Goal: Information Seeking & Learning: Learn about a topic

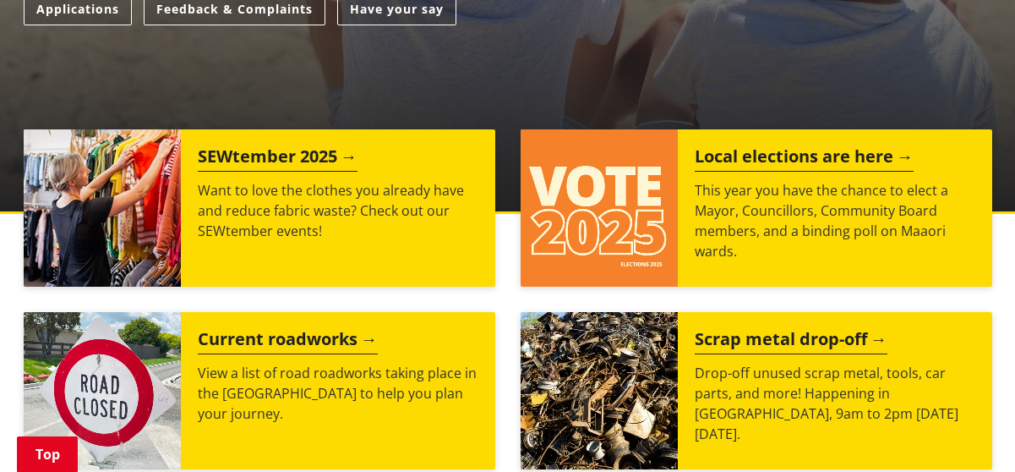
scroll to position [622, 0]
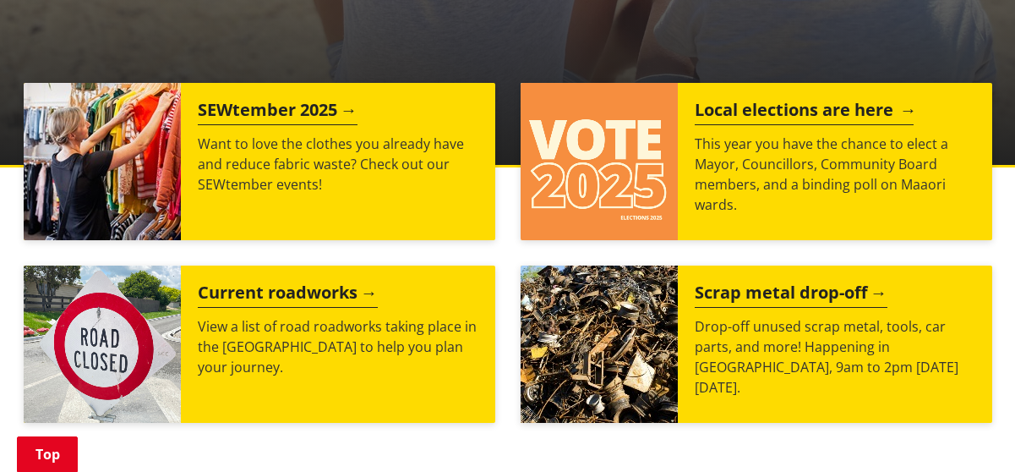
click at [757, 112] on h2 "Local elections are here" at bounding box center [804, 112] width 219 height 25
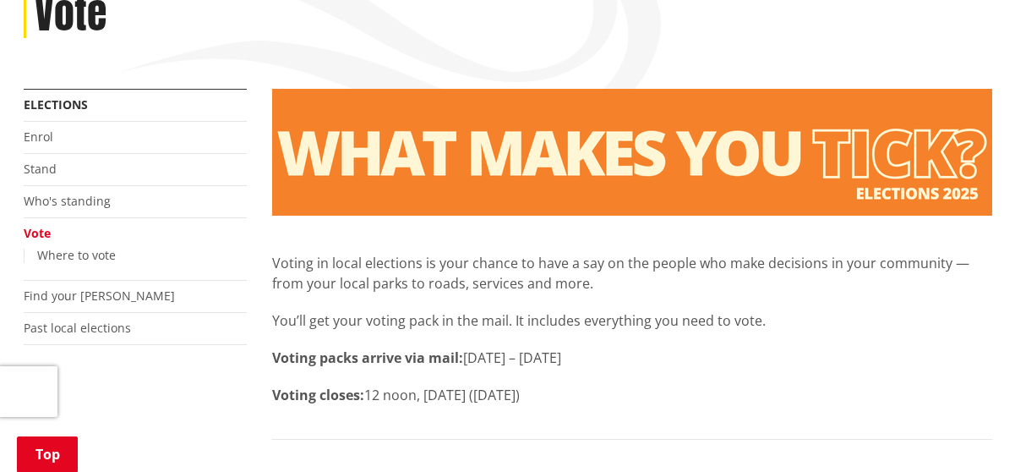
scroll to position [254, 0]
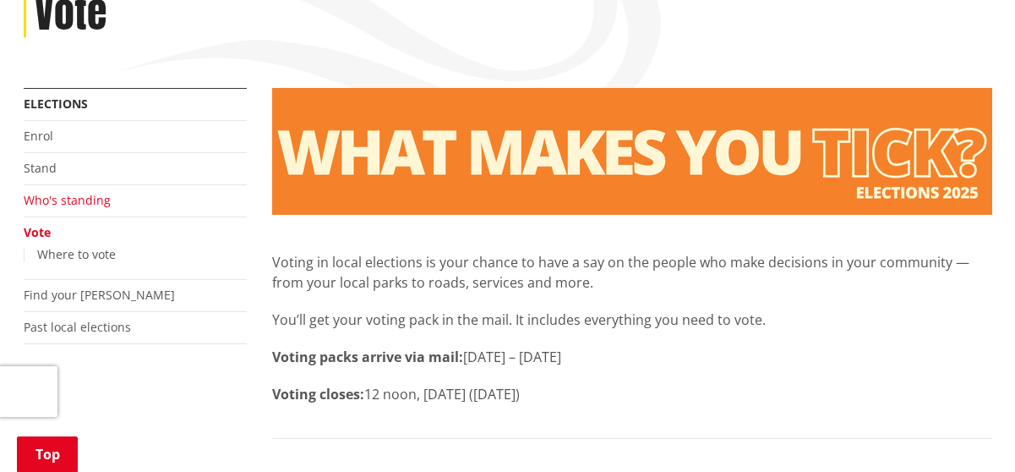
click at [81, 197] on link "Who's standing" at bounding box center [67, 200] width 87 height 16
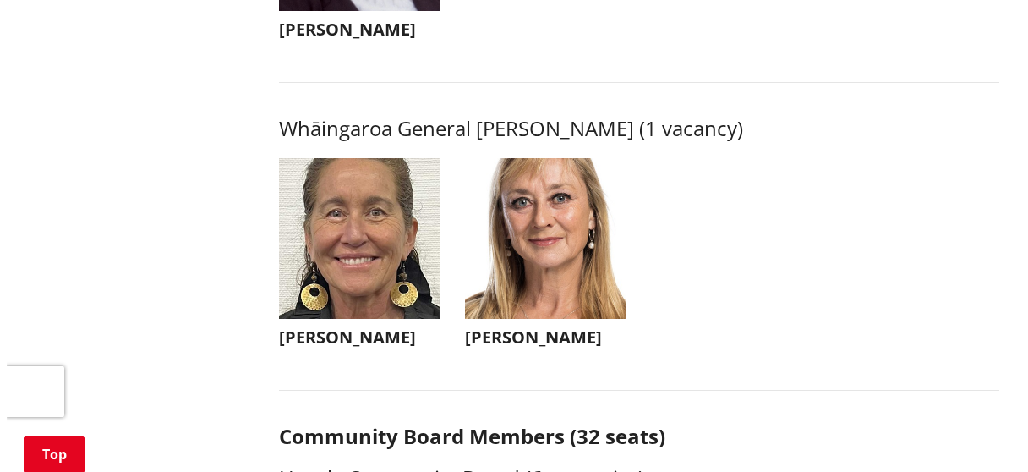
scroll to position [4072, 0]
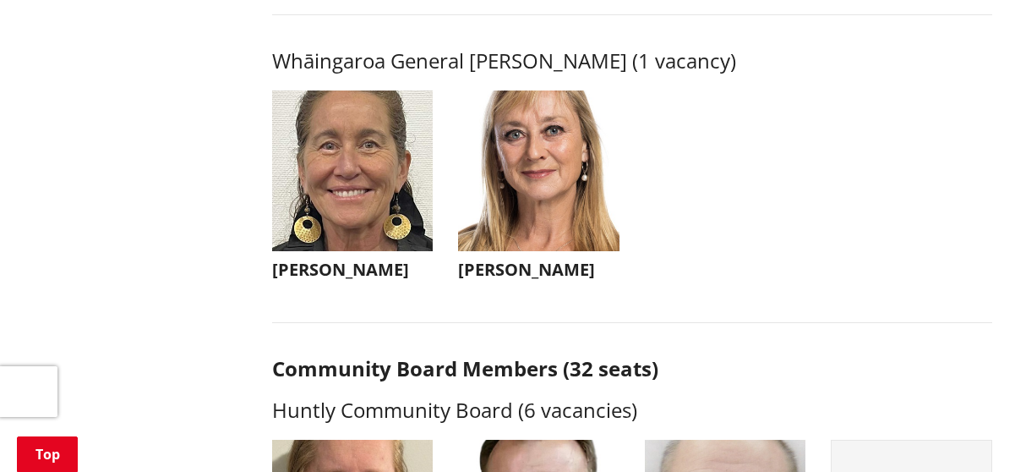
click at [376, 211] on img "button" at bounding box center [352, 170] width 161 height 161
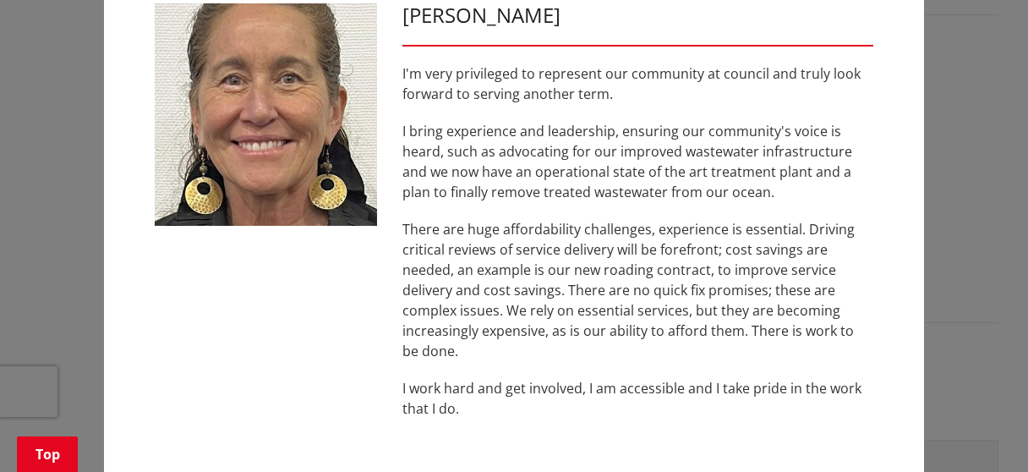
scroll to position [71, 0]
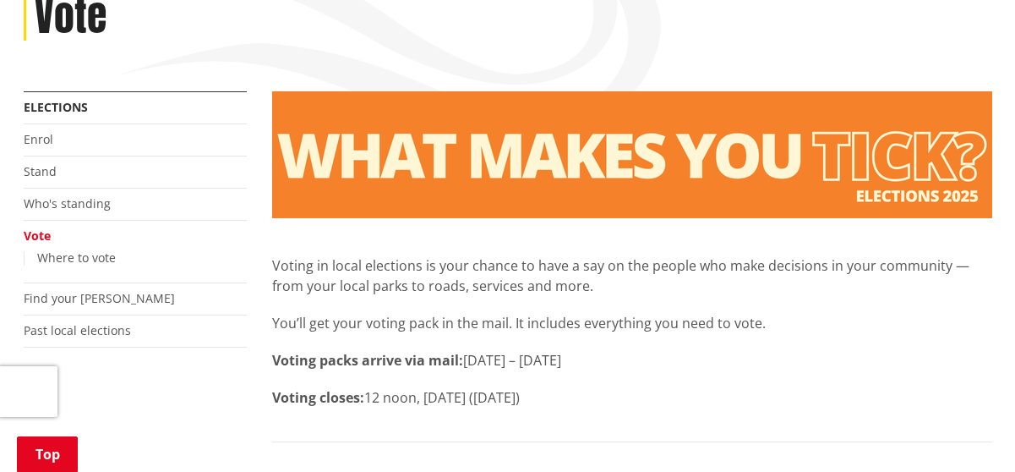
scroll to position [296, 0]
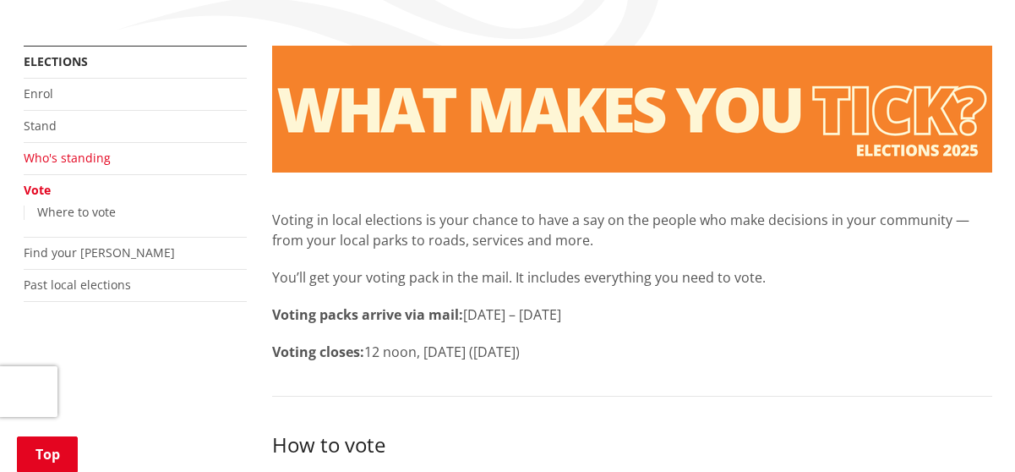
click at [76, 160] on link "Who's standing" at bounding box center [67, 158] width 87 height 16
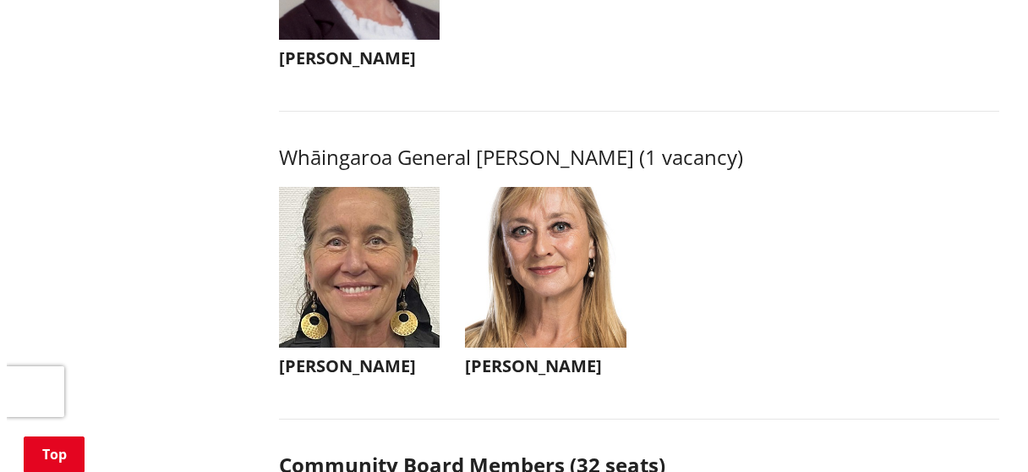
scroll to position [4111, 0]
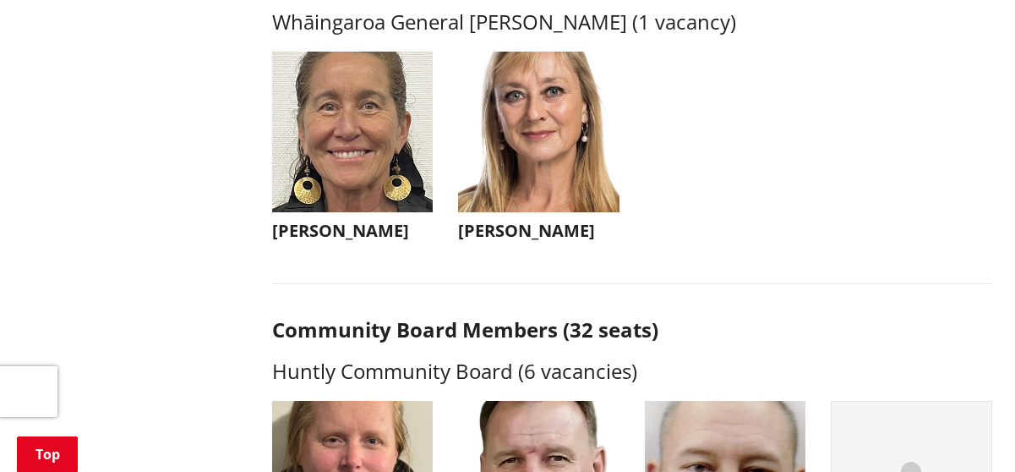
click at [554, 154] on img "button" at bounding box center [538, 132] width 161 height 161
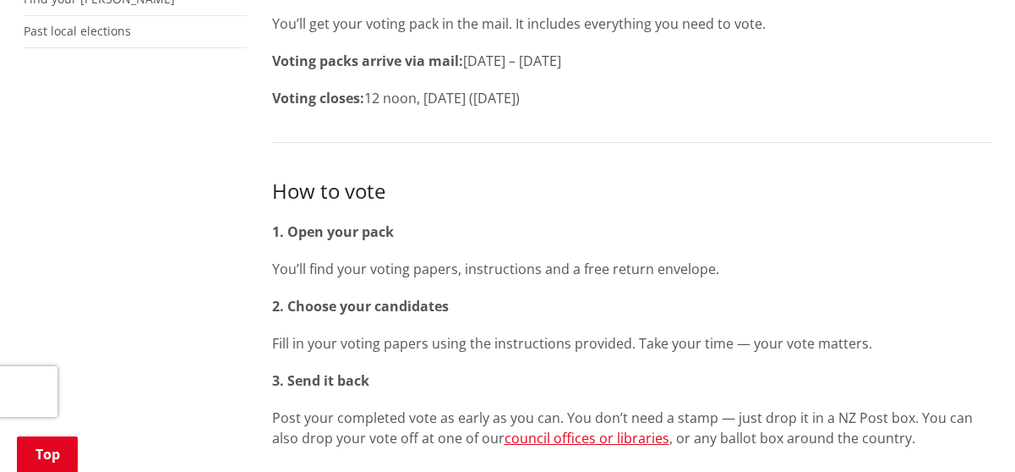
scroll to position [199, 0]
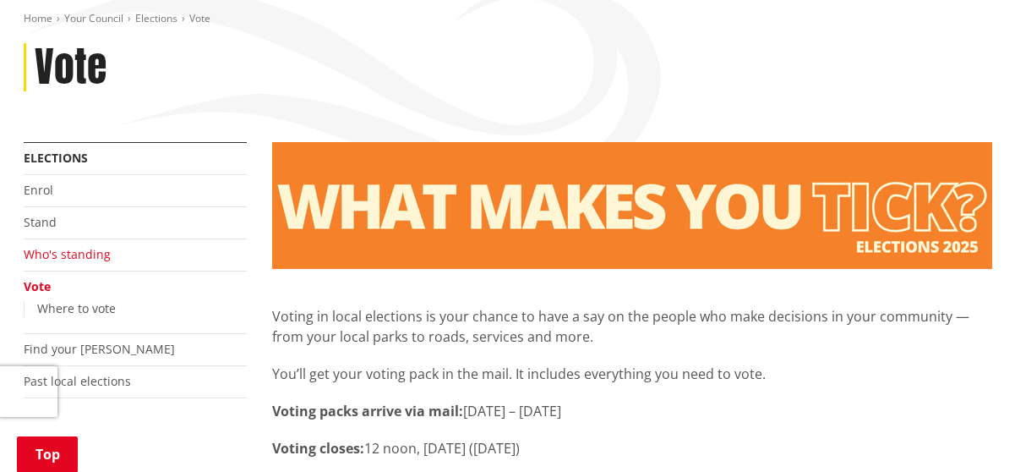
click at [102, 257] on link "Who's standing" at bounding box center [67, 254] width 87 height 16
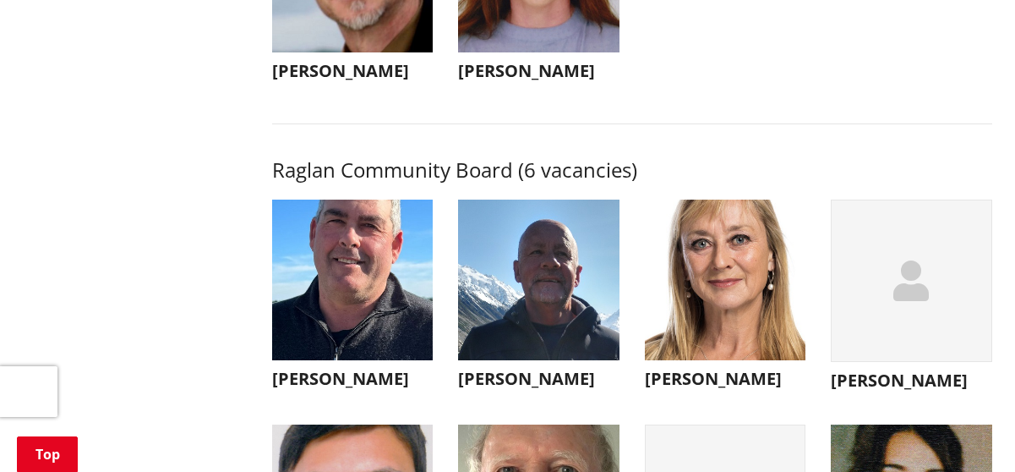
scroll to position [6066, 0]
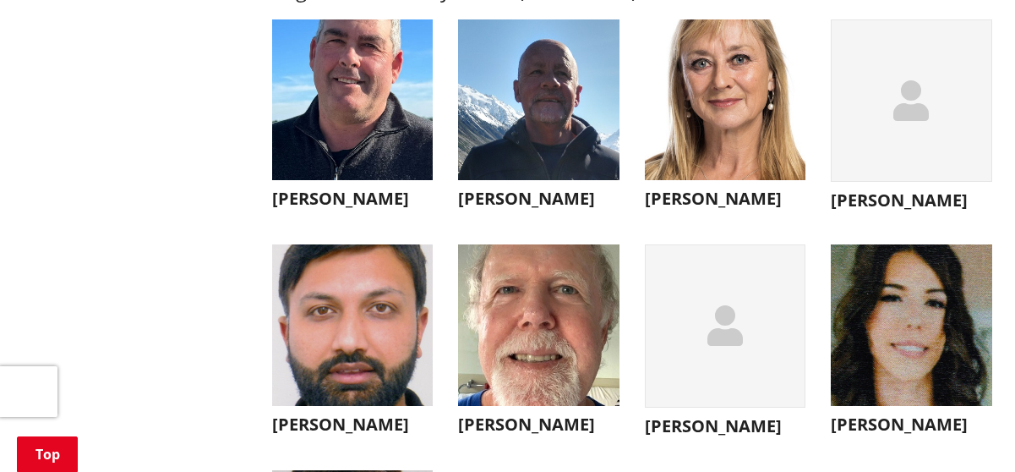
click at [749, 155] on img "button" at bounding box center [725, 99] width 161 height 161
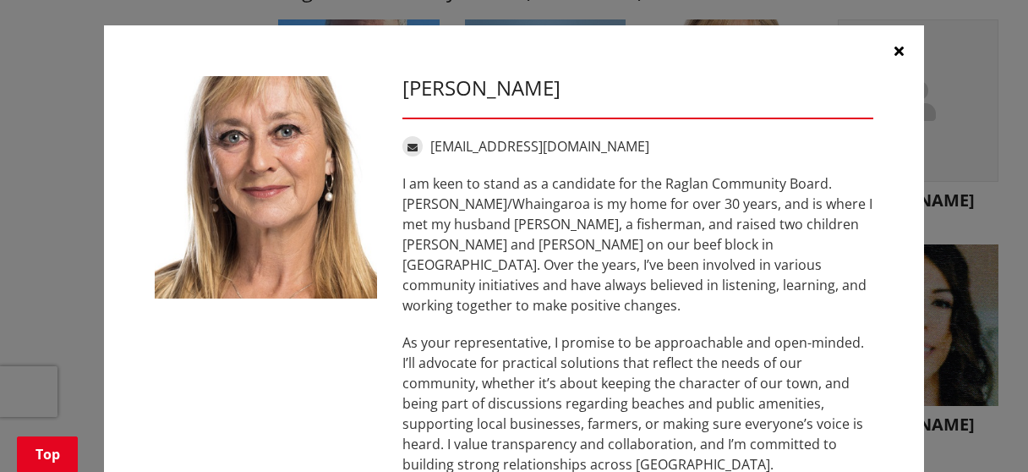
click at [895, 51] on icon "button" at bounding box center [898, 51] width 9 height 14
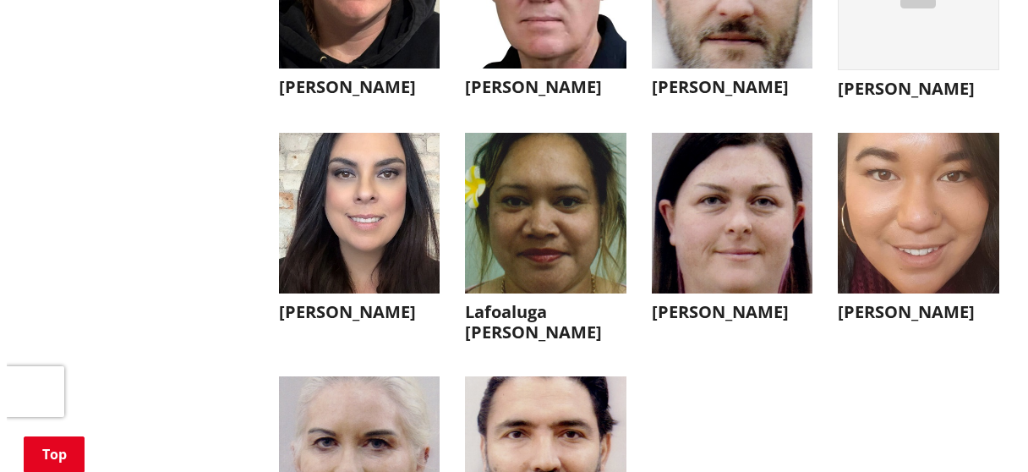
scroll to position [4066, 0]
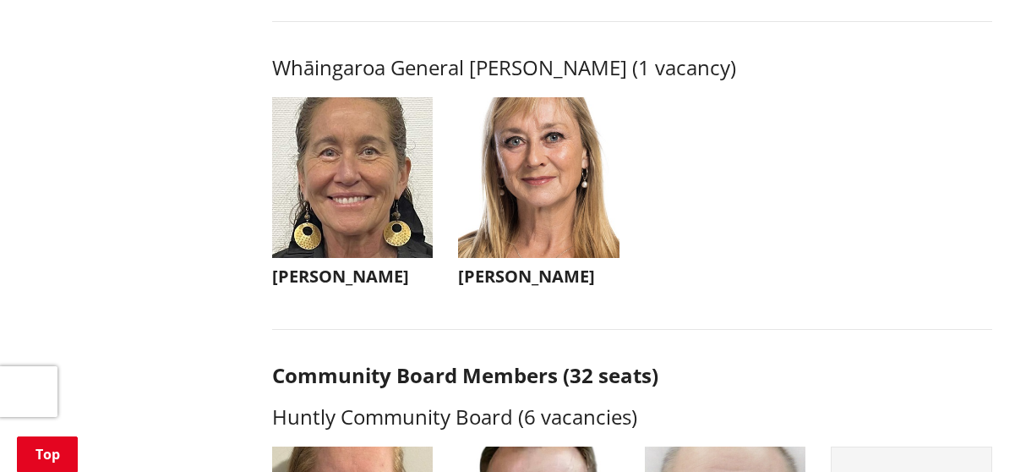
click at [386, 192] on img "button" at bounding box center [352, 177] width 161 height 161
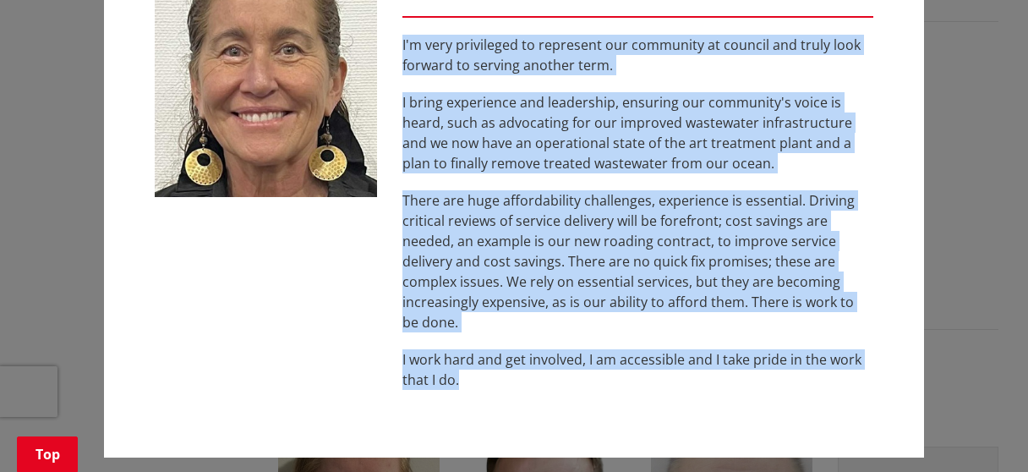
scroll to position [112, 0]
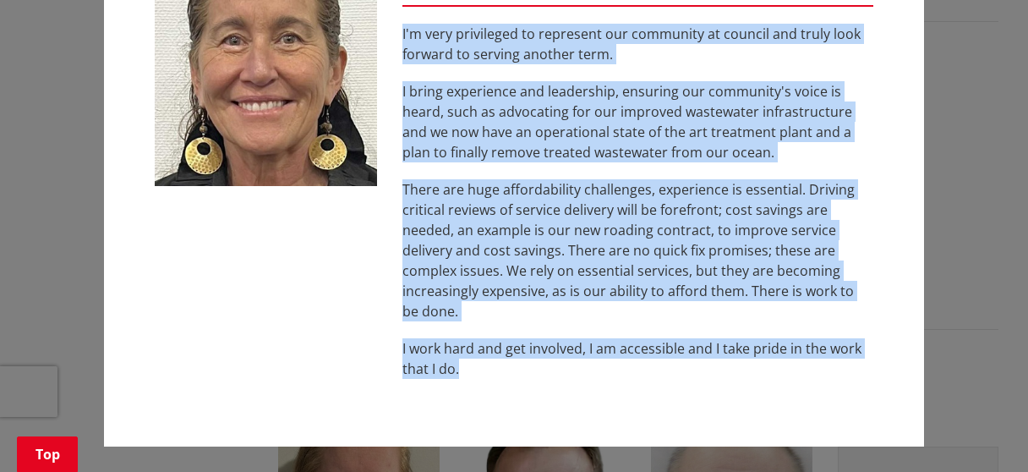
drag, startPoint x: 398, startPoint y: 84, endPoint x: 489, endPoint y: 358, distance: 289.2
click at [489, 358] on div "Lisa Thomson I'm very privileged to represent our community at council and trul…" at bounding box center [638, 180] width 496 height 432
copy div "Lisa Thomson I'm very privileged to represent our community at council and trul…"
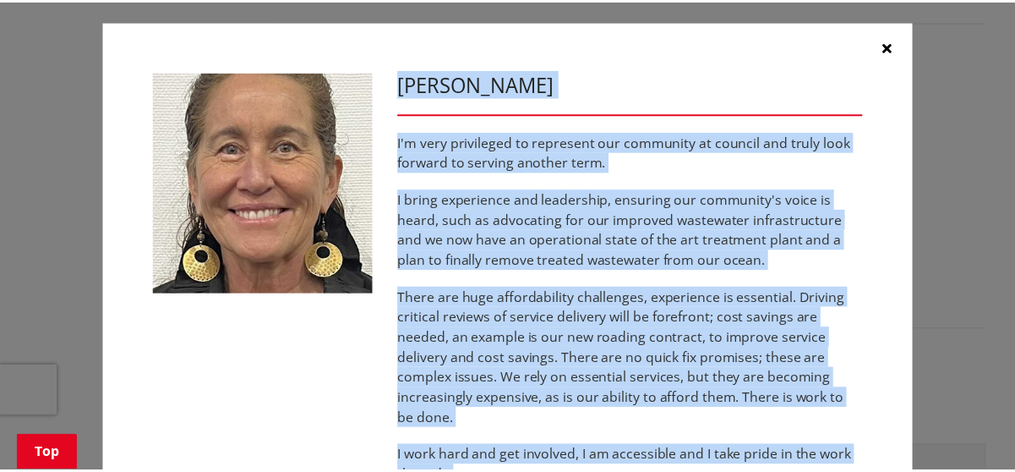
scroll to position [0, 0]
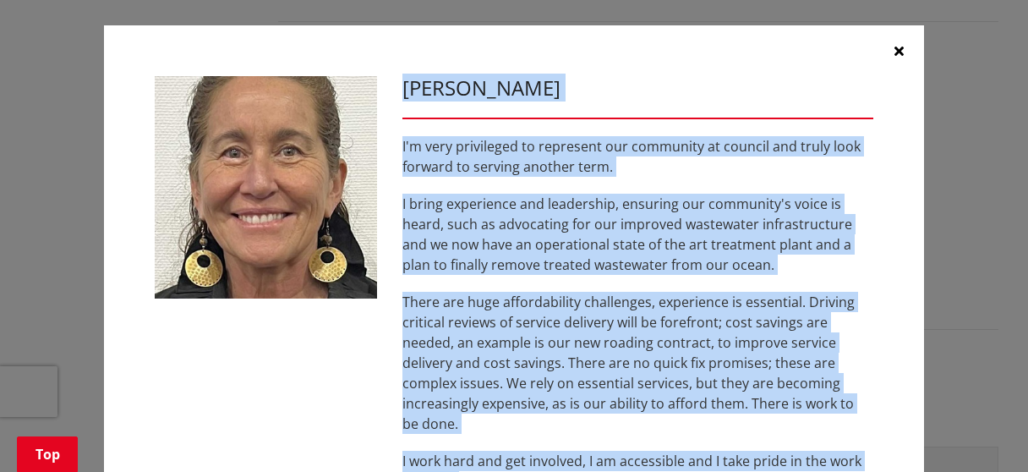
click at [894, 54] on icon "button" at bounding box center [898, 51] width 9 height 14
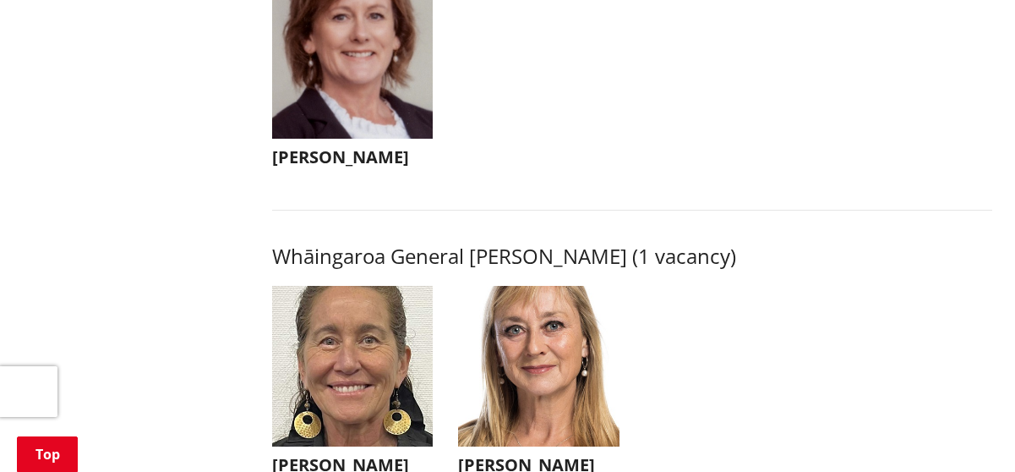
scroll to position [4147, 0]
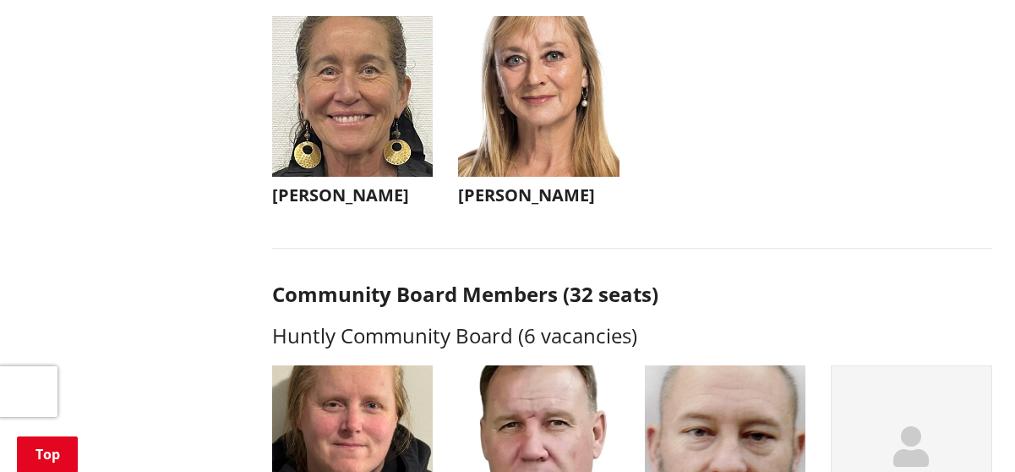
click at [375, 103] on img "button" at bounding box center [352, 96] width 161 height 161
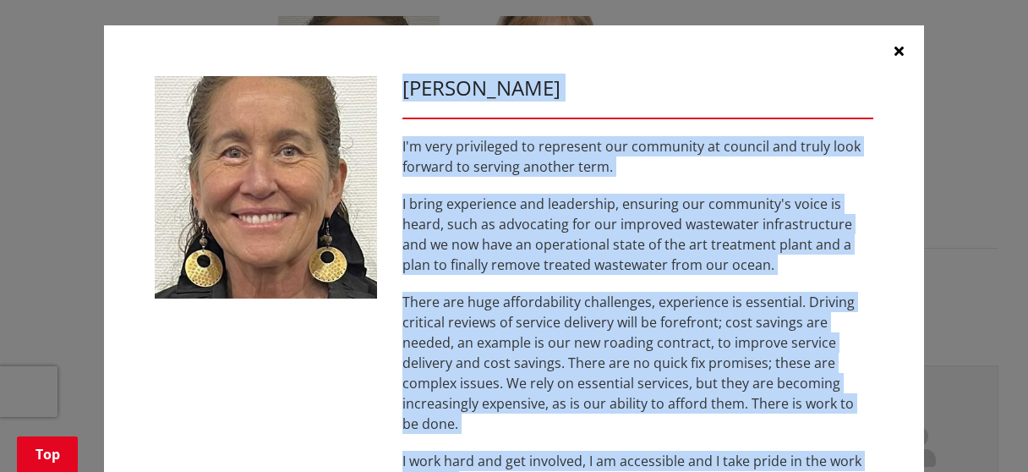
click at [894, 45] on icon "button" at bounding box center [898, 51] width 9 height 14
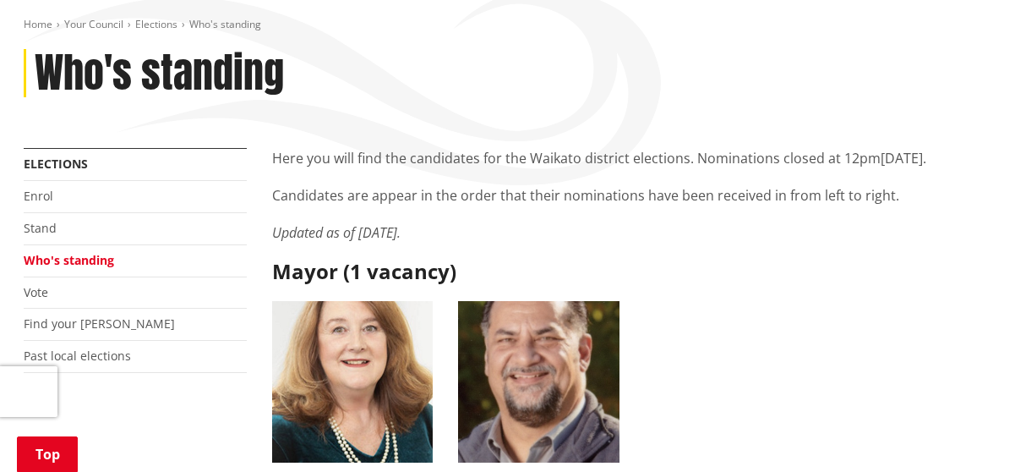
scroll to position [328, 0]
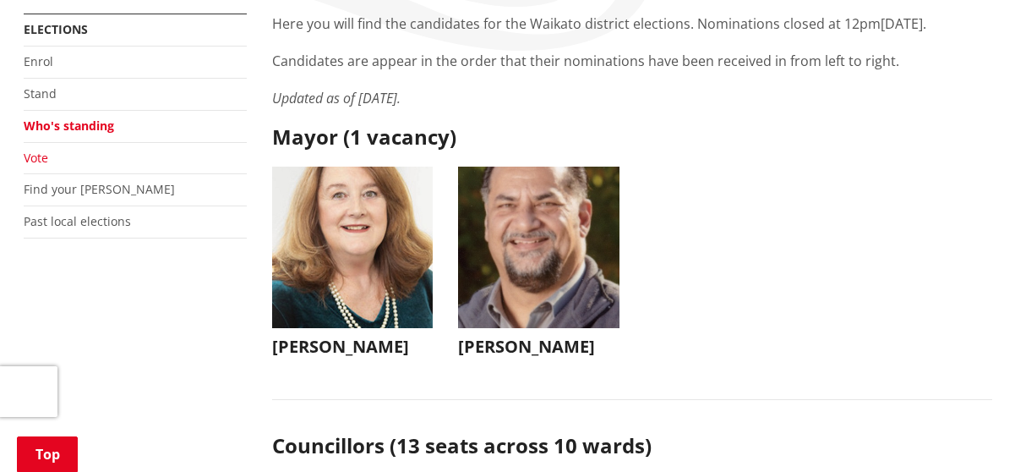
click at [41, 156] on link "Vote" at bounding box center [36, 158] width 25 height 16
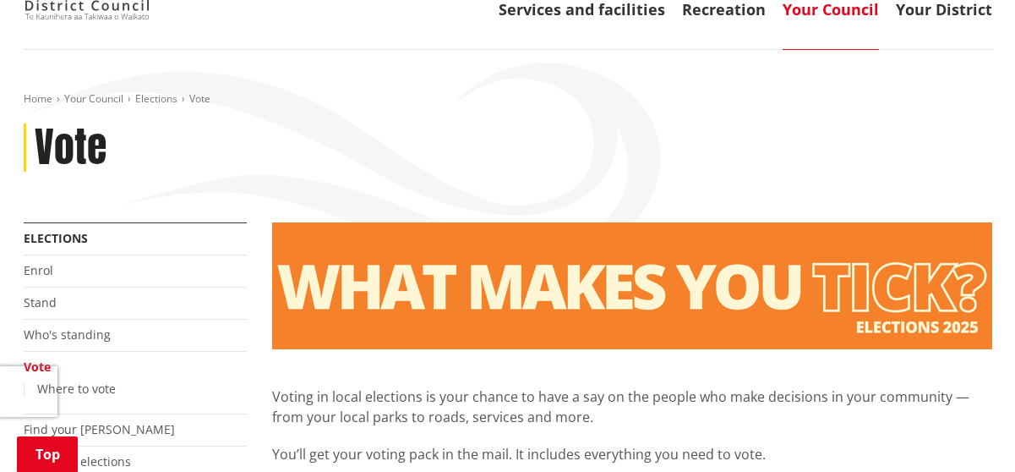
scroll to position [338, 0]
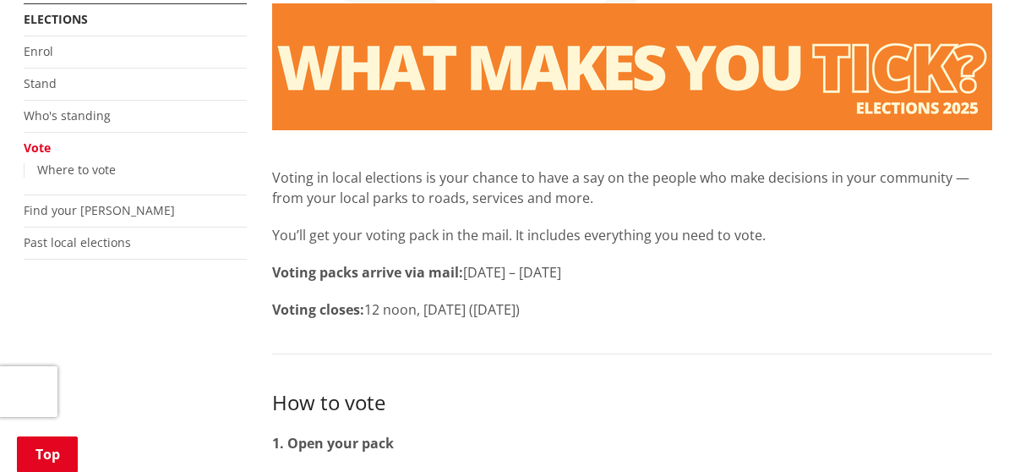
drag, startPoint x: 273, startPoint y: 233, endPoint x: 722, endPoint y: 303, distance: 454.2
click at [722, 303] on div "Voting in local elections is your chance to have a say on the people who make d…" at bounding box center [632, 224] width 720 height 189
copy div "You’ll get your voting pack in the mail. It includes everything you need to vot…"
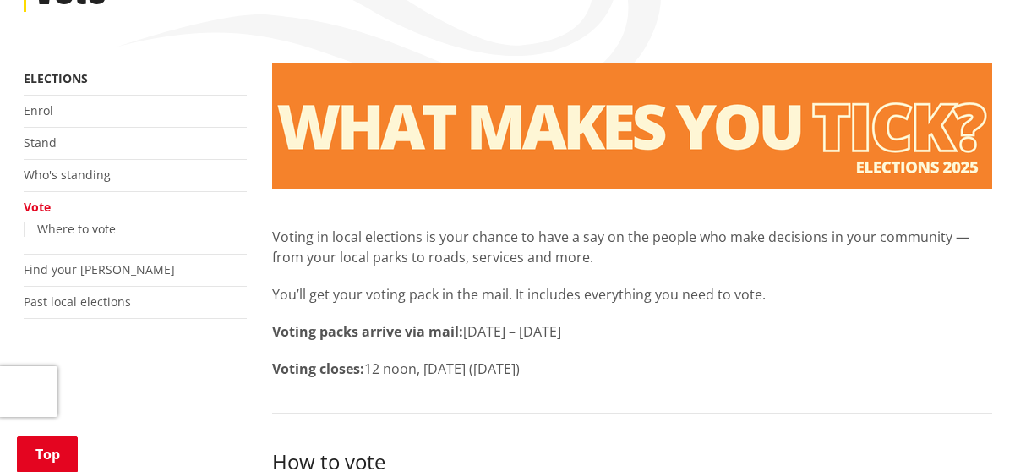
scroll to position [292, 0]
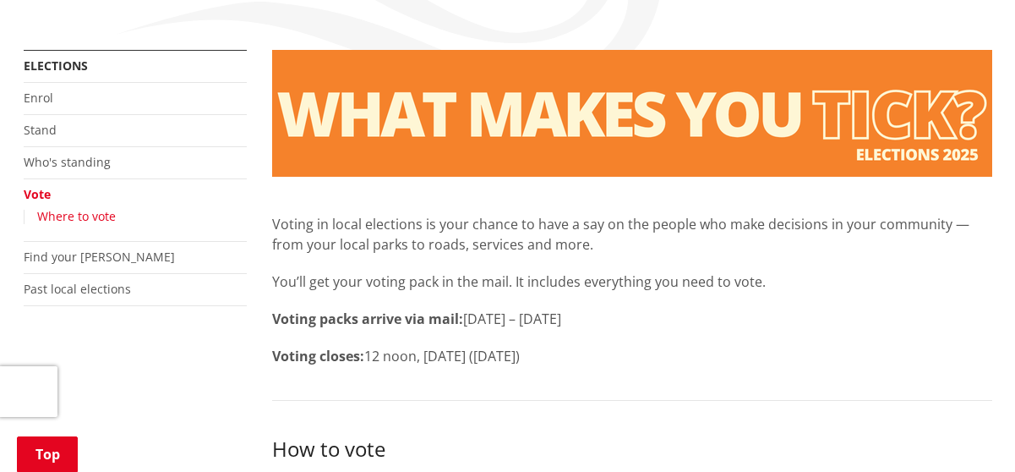
click at [81, 218] on link "Where to vote" at bounding box center [76, 216] width 79 height 16
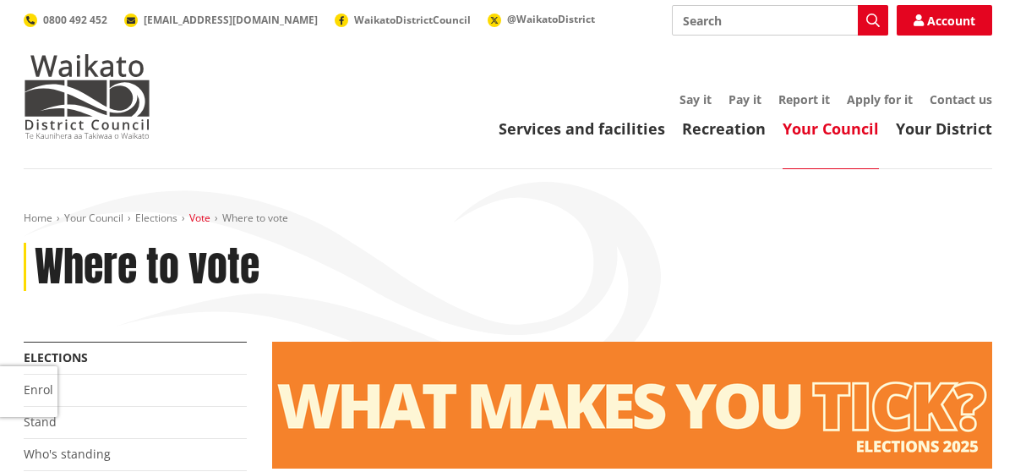
click at [204, 216] on link "Vote" at bounding box center [199, 217] width 21 height 14
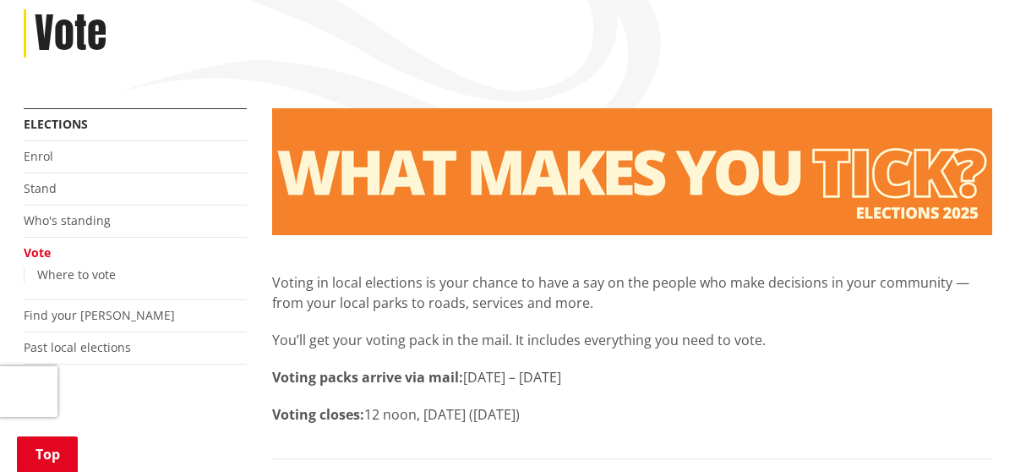
scroll to position [254, 0]
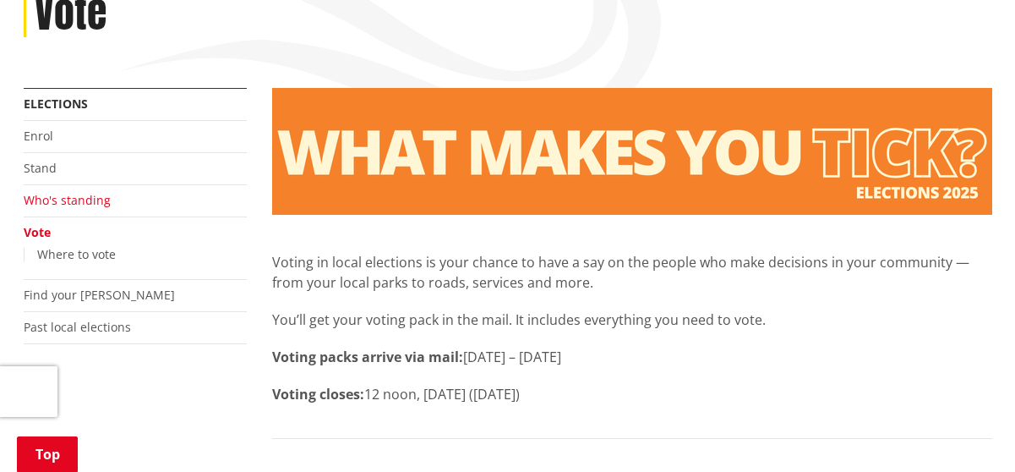
click at [67, 200] on link "Who's standing" at bounding box center [67, 200] width 87 height 16
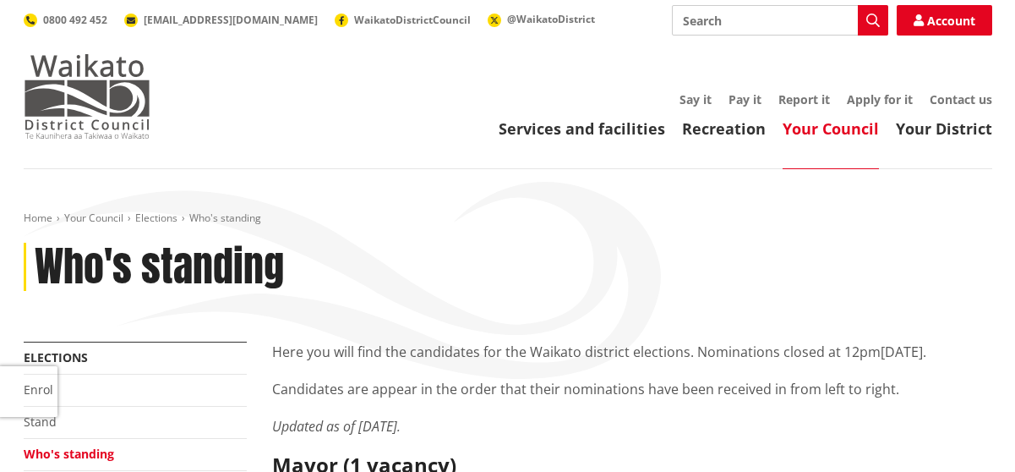
click at [76, 90] on img at bounding box center [87, 96] width 127 height 85
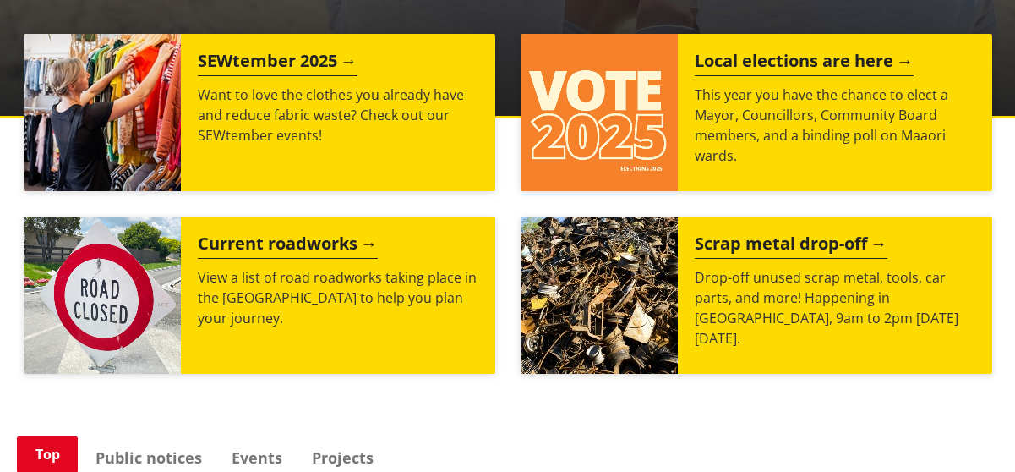
scroll to position [676, 0]
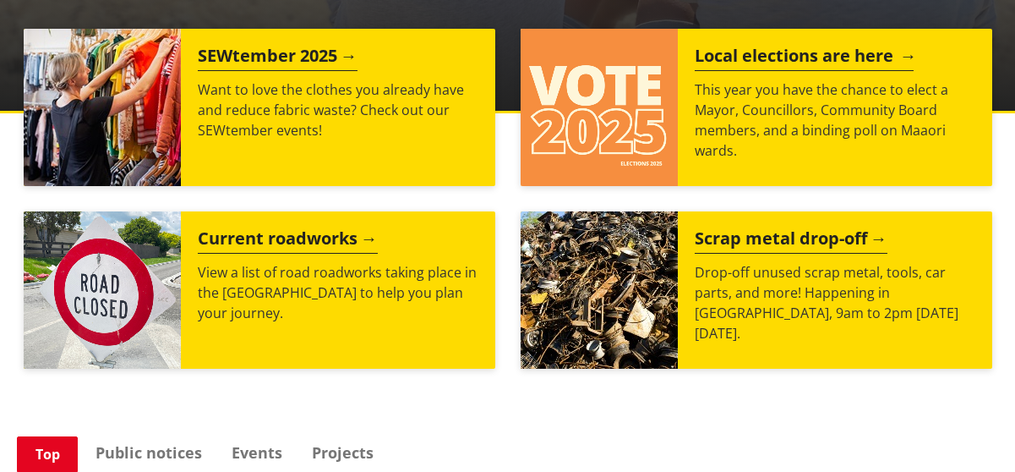
click at [638, 116] on img at bounding box center [599, 107] width 157 height 157
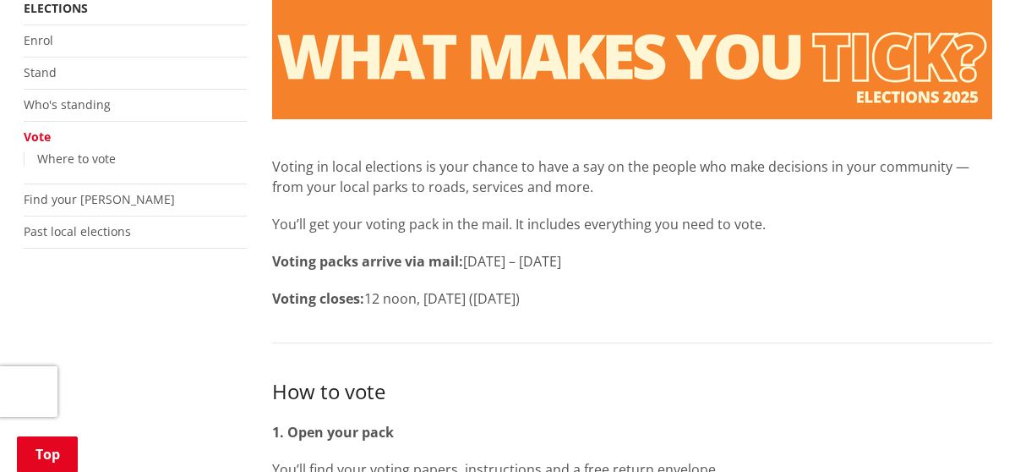
scroll to position [382, 0]
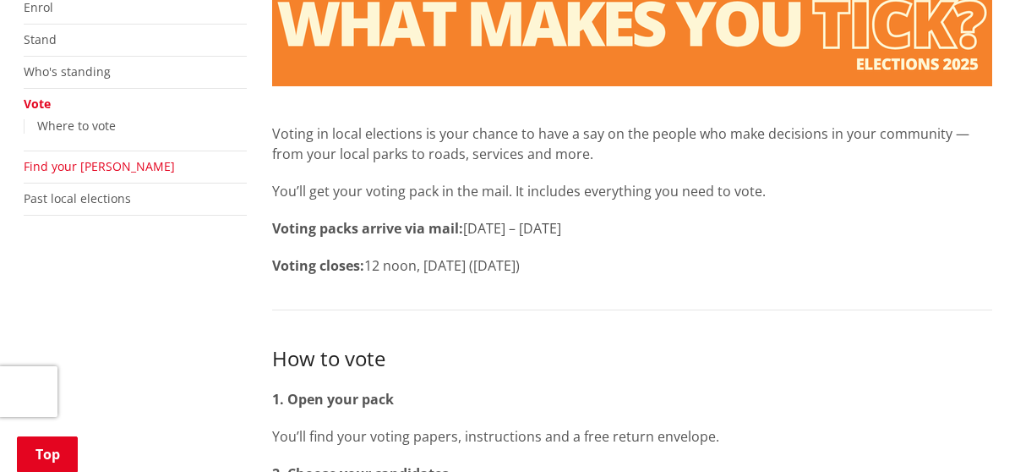
click at [85, 168] on link "Find your [PERSON_NAME]" at bounding box center [99, 166] width 151 height 16
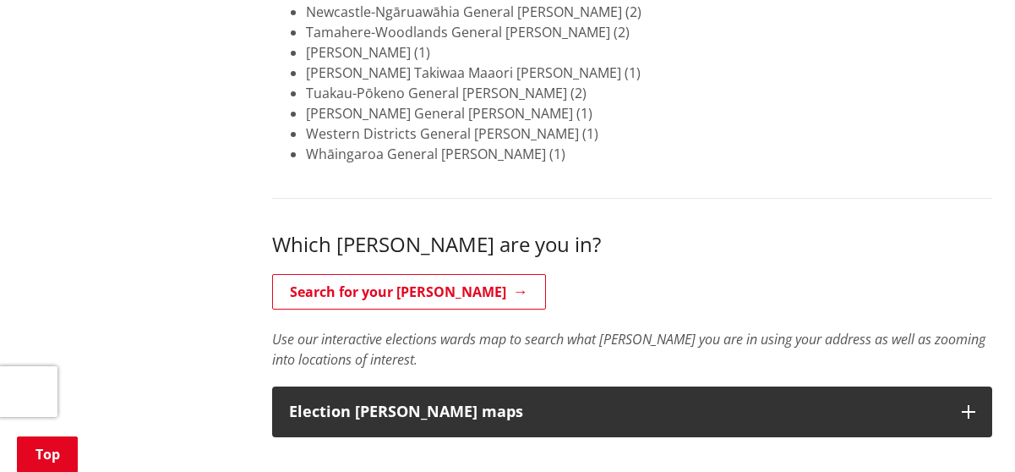
scroll to position [563, 0]
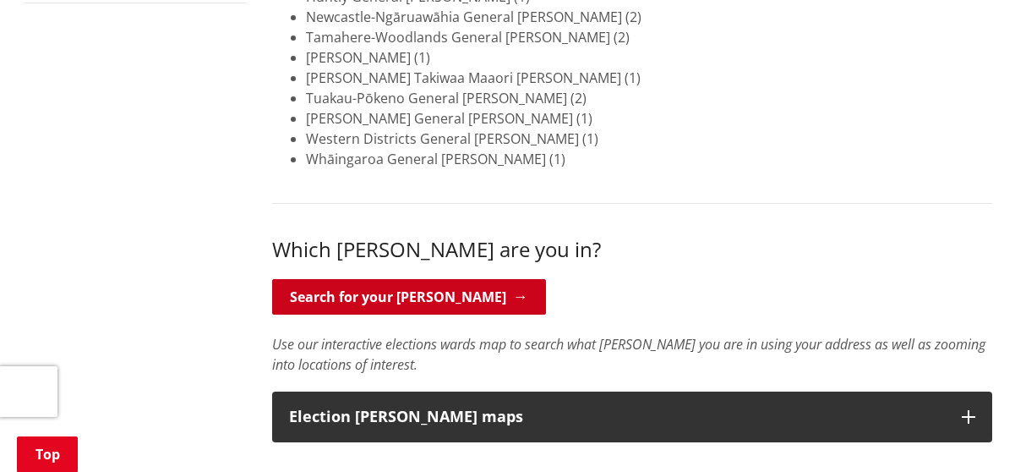
click at [400, 292] on link "Search for your ward" at bounding box center [409, 297] width 274 height 36
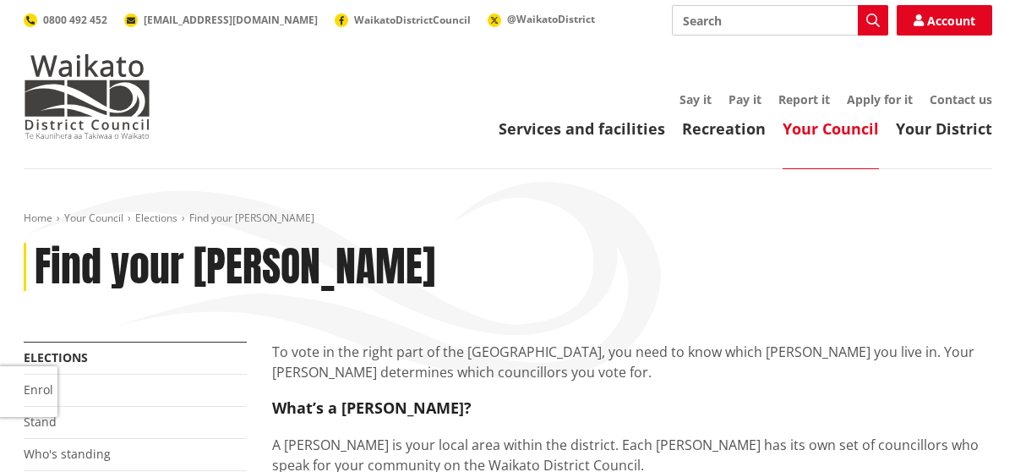
scroll to position [563, 0]
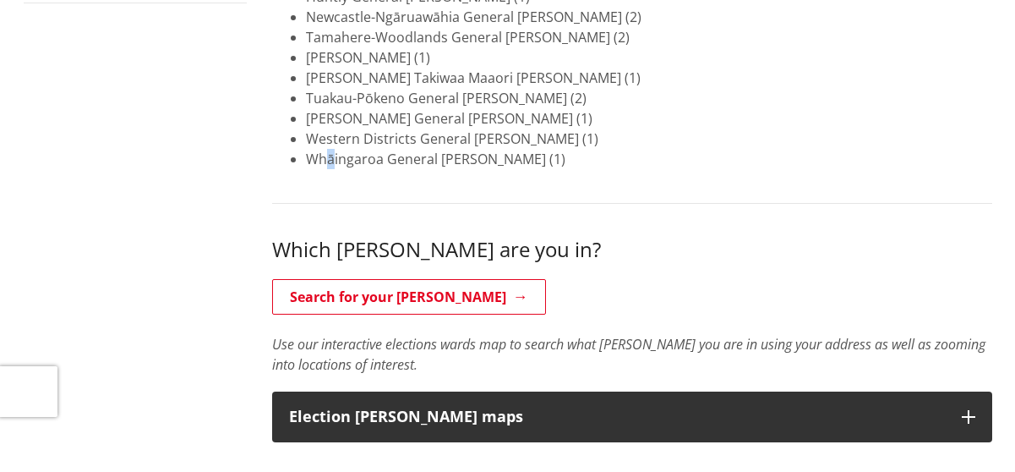
click at [334, 156] on li "Whāingaroa General Ward (1)" at bounding box center [649, 159] width 686 height 20
copy li "ā"
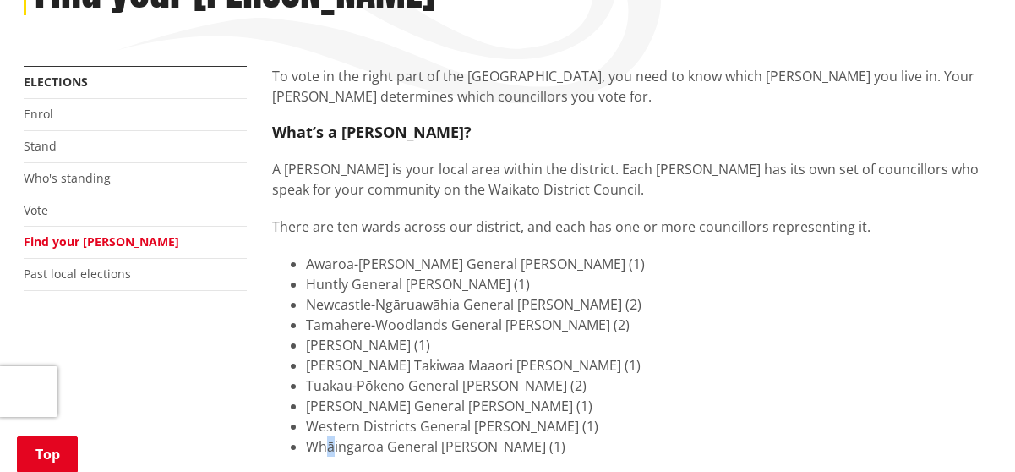
scroll to position [0, 0]
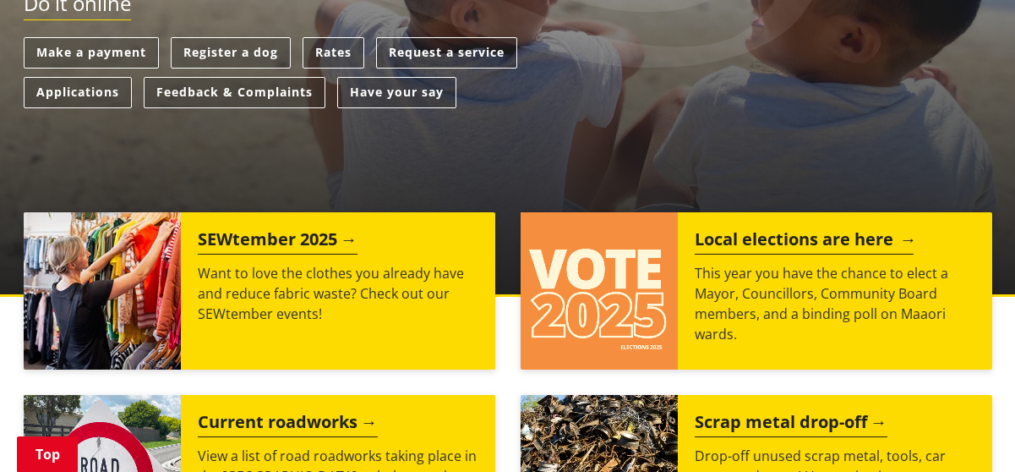
scroll to position [507, 0]
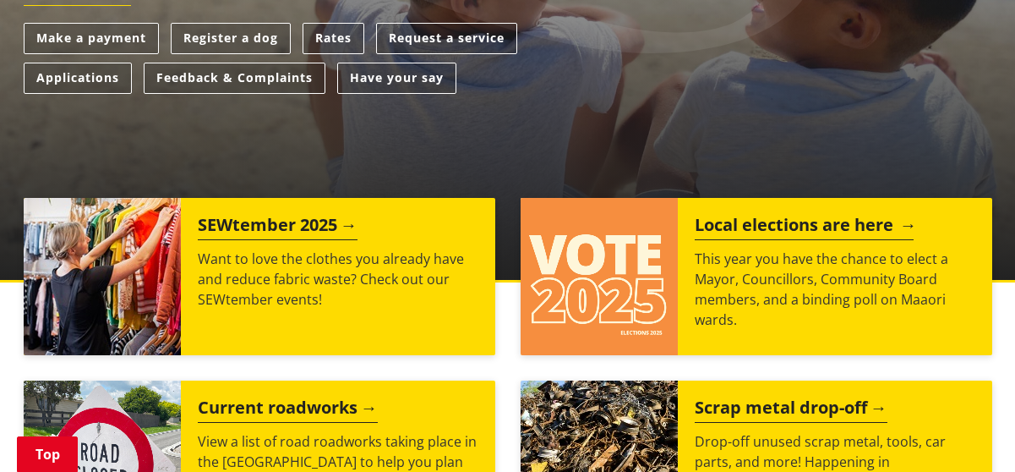
click at [772, 226] on h2 "Local elections are here" at bounding box center [804, 227] width 219 height 25
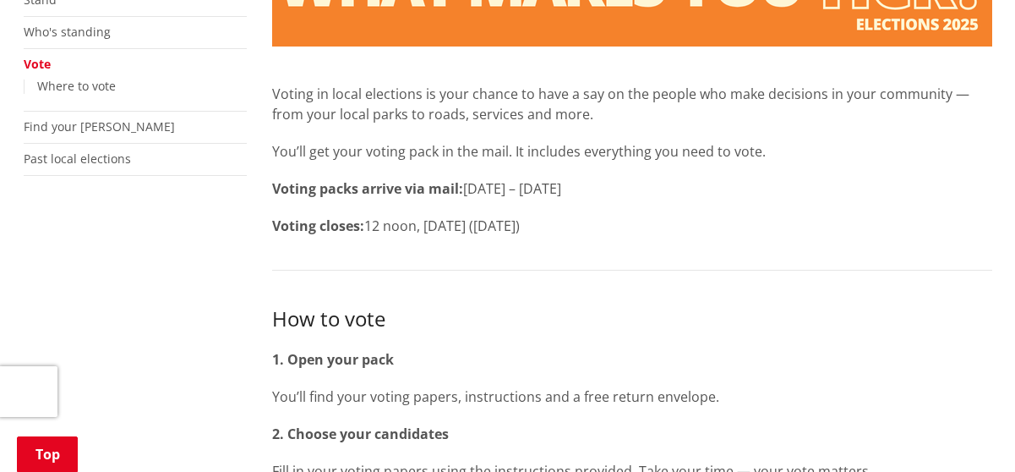
scroll to position [423, 0]
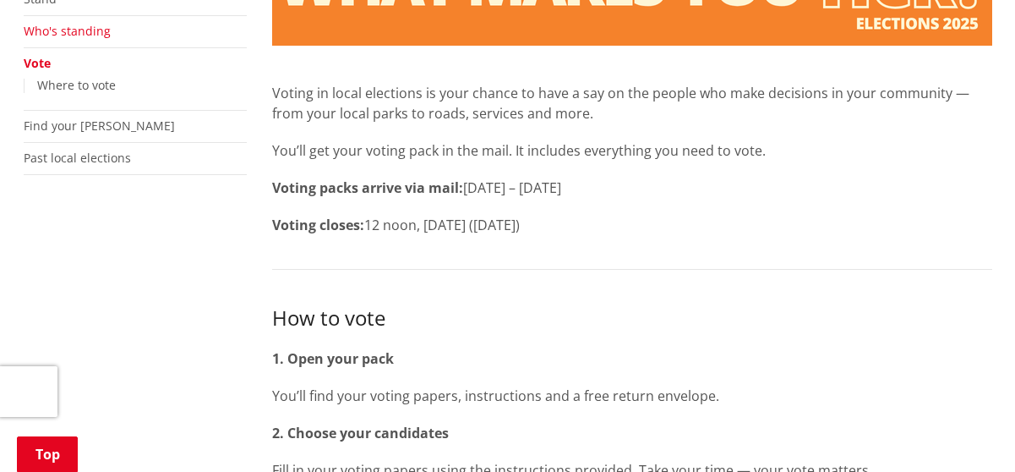
click at [90, 34] on link "Who's standing" at bounding box center [67, 31] width 87 height 16
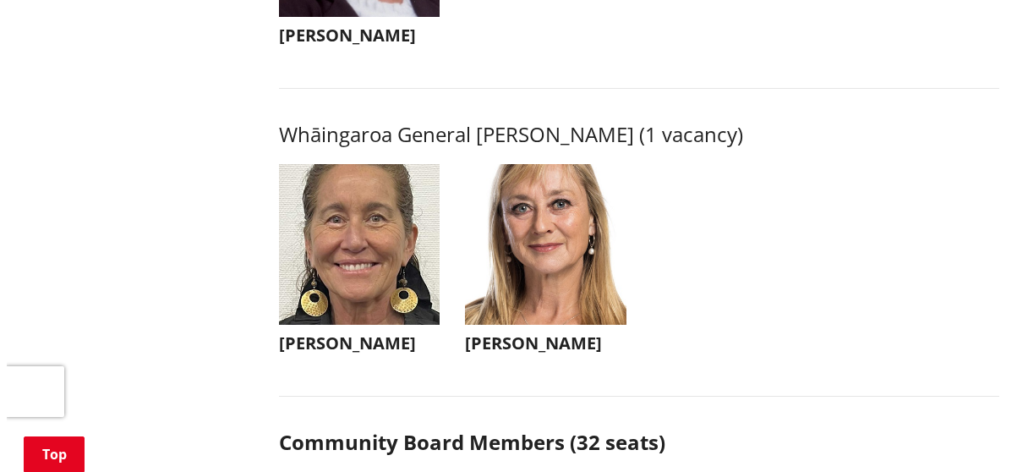
scroll to position [4178, 0]
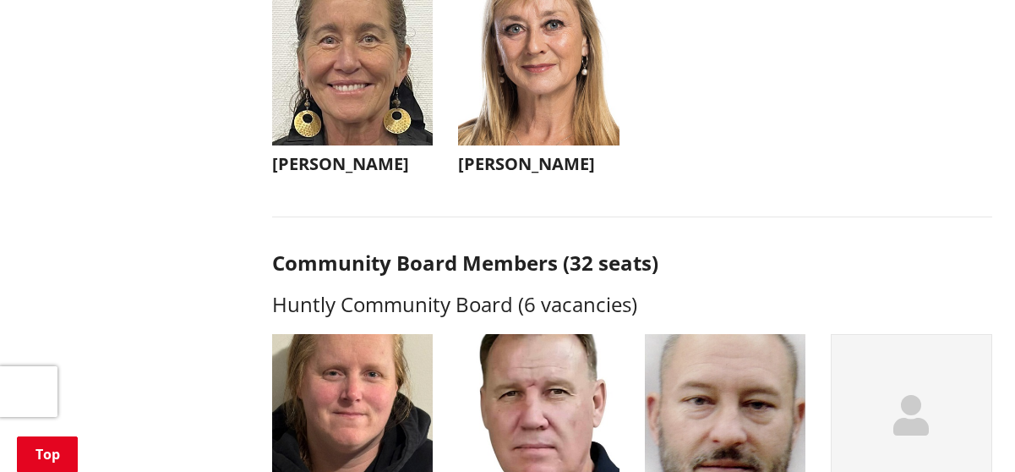
click at [566, 92] on img "button" at bounding box center [538, 65] width 161 height 161
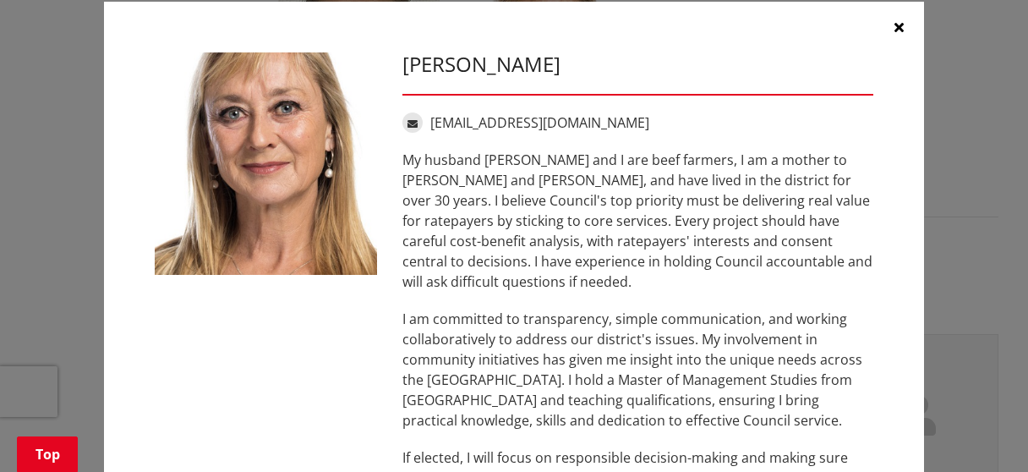
scroll to position [52, 0]
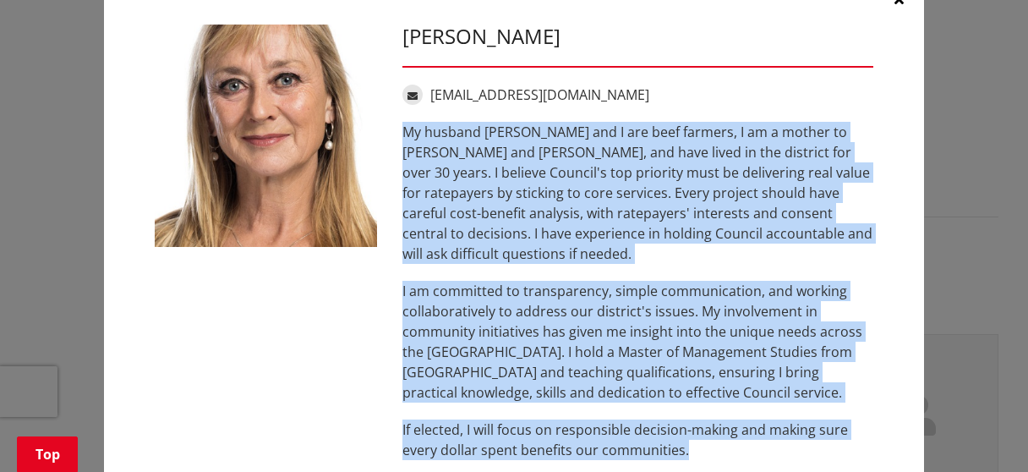
drag, startPoint x: 688, startPoint y: 434, endPoint x: 399, endPoint y: 128, distance: 420.9
click at [402, 128] on div "My husband [PERSON_NAME] and I are beef farmers, I am a mother to [PERSON_NAME]…" at bounding box center [637, 291] width 471 height 338
copy div "My husband [PERSON_NAME] and I are beef farmers, I am a mother to [PERSON_NAME]…"
drag, startPoint x: 402, startPoint y: 40, endPoint x: 549, endPoint y: 40, distance: 146.2
click at [549, 40] on h3 "[PERSON_NAME]" at bounding box center [637, 37] width 471 height 25
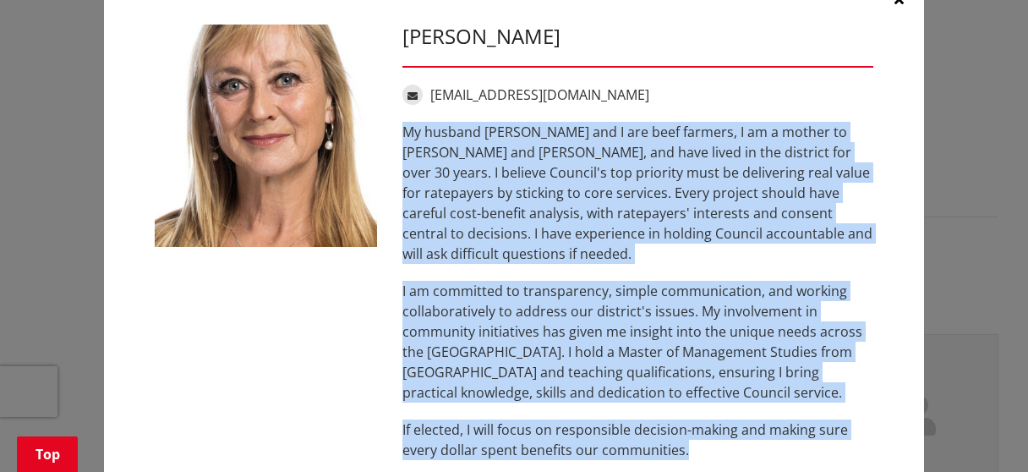
copy h3 "[PERSON_NAME]"
